Goal: Information Seeking & Learning: Learn about a topic

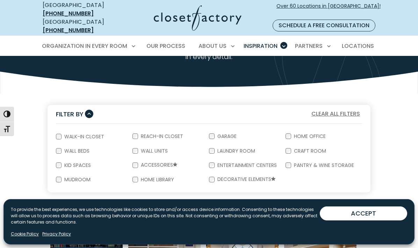
scroll to position [91, 0]
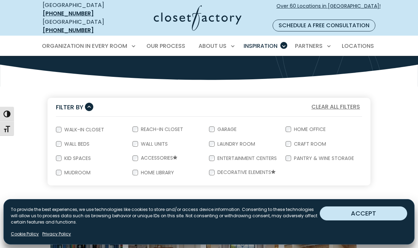
click at [354, 215] on button "ACCEPT" at bounding box center [363, 214] width 87 height 14
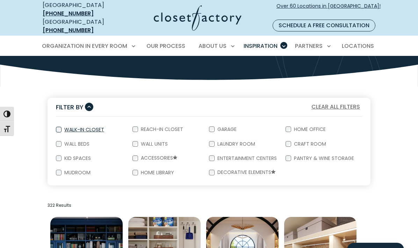
click at [91, 127] on label "Walk-In Closet" at bounding box center [84, 129] width 44 height 5
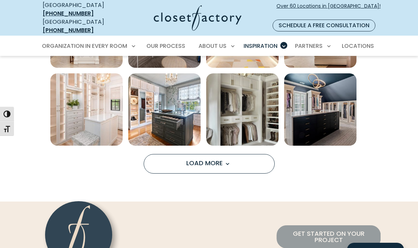
scroll to position [469, 0]
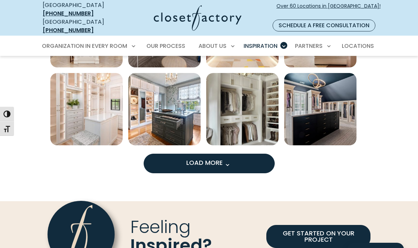
click at [204, 162] on button "Load More" at bounding box center [209, 164] width 131 height 20
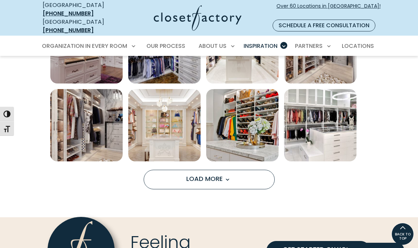
scroll to position [765, 0]
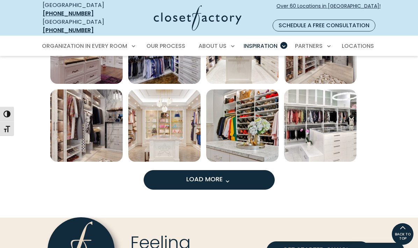
click at [204, 175] on span "Load More" at bounding box center [208, 179] width 45 height 9
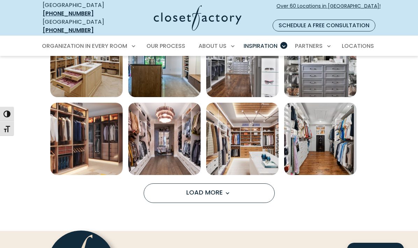
scroll to position [1064, 0]
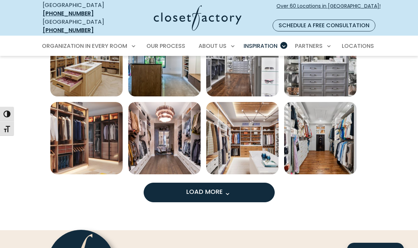
click at [226, 187] on span "Load More" at bounding box center [208, 191] width 45 height 9
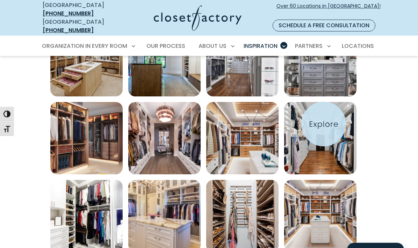
click at [324, 124] on img "Open inspiration gallery to preview enlarged image" at bounding box center [320, 138] width 72 height 72
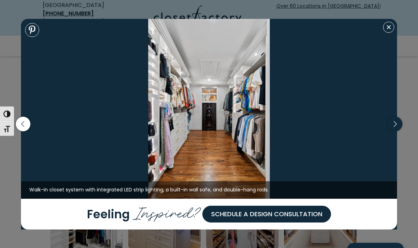
click at [392, 126] on icon "button" at bounding box center [395, 124] width 15 height 15
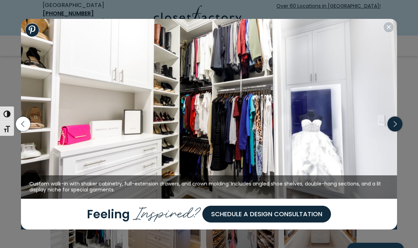
click at [392, 126] on icon "button" at bounding box center [395, 124] width 15 height 15
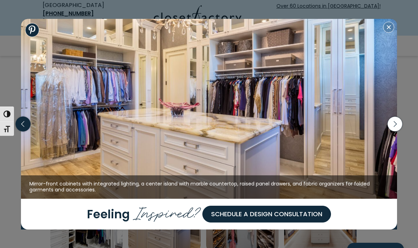
click at [27, 125] on icon "button" at bounding box center [23, 124] width 15 height 15
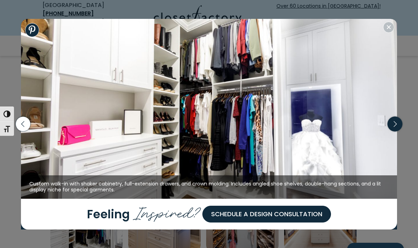
click at [395, 127] on icon "button" at bounding box center [395, 124] width 15 height 15
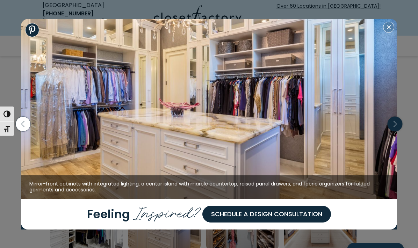
click at [395, 127] on icon "button" at bounding box center [395, 124] width 15 height 15
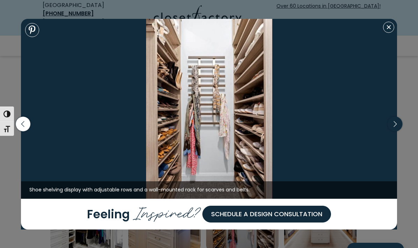
click at [395, 127] on icon "button" at bounding box center [395, 124] width 15 height 15
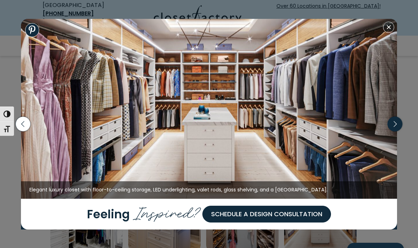
click at [396, 127] on icon "button" at bounding box center [395, 124] width 15 height 15
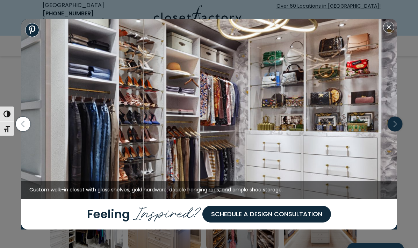
click at [396, 127] on icon "button" at bounding box center [395, 124] width 15 height 15
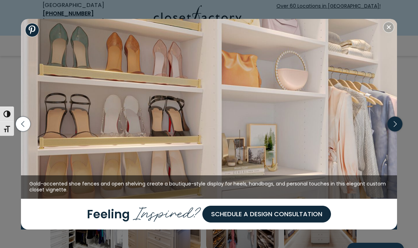
click at [396, 127] on icon "button" at bounding box center [395, 124] width 15 height 15
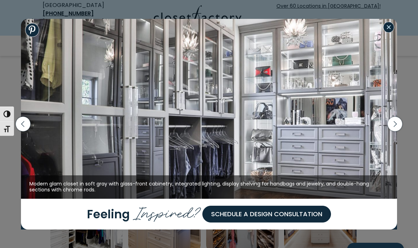
click at [390, 28] on button "Close modal" at bounding box center [388, 27] width 11 height 11
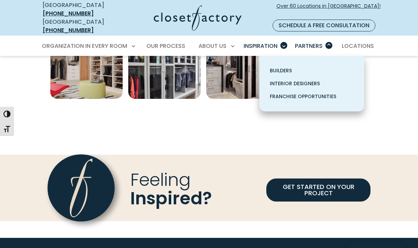
scroll to position [1452, 0]
